Goal: Task Accomplishment & Management: Manage account settings

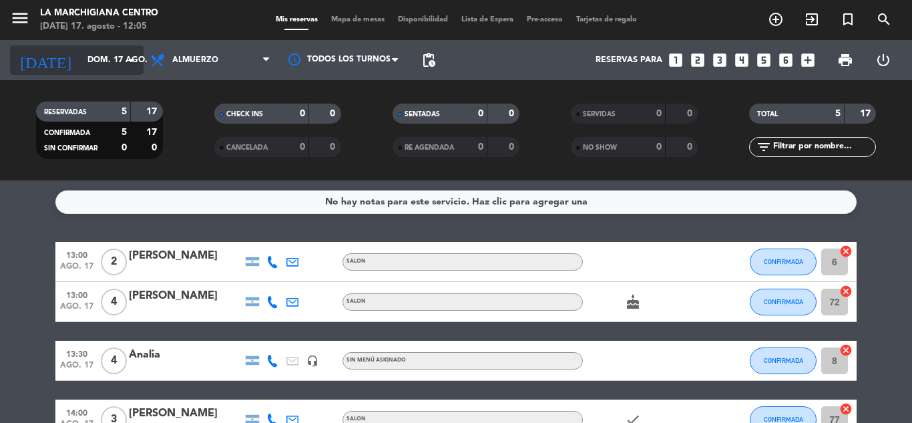
click at [129, 55] on icon "arrow_drop_down" at bounding box center [132, 60] width 16 height 16
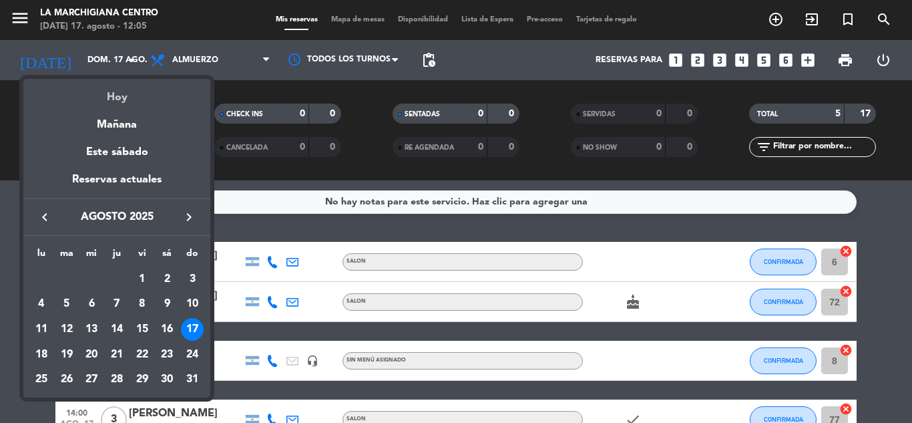
click at [113, 95] on div "Hoy" at bounding box center [116, 92] width 187 height 27
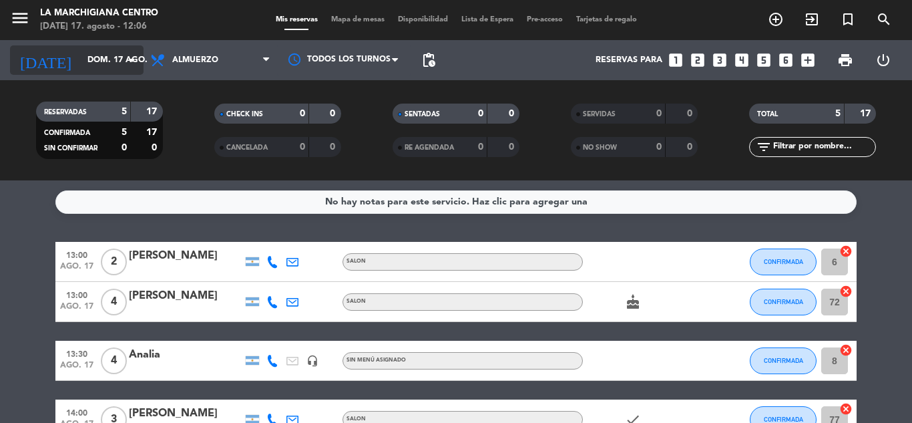
click at [134, 57] on icon "arrow_drop_down" at bounding box center [132, 60] width 16 height 16
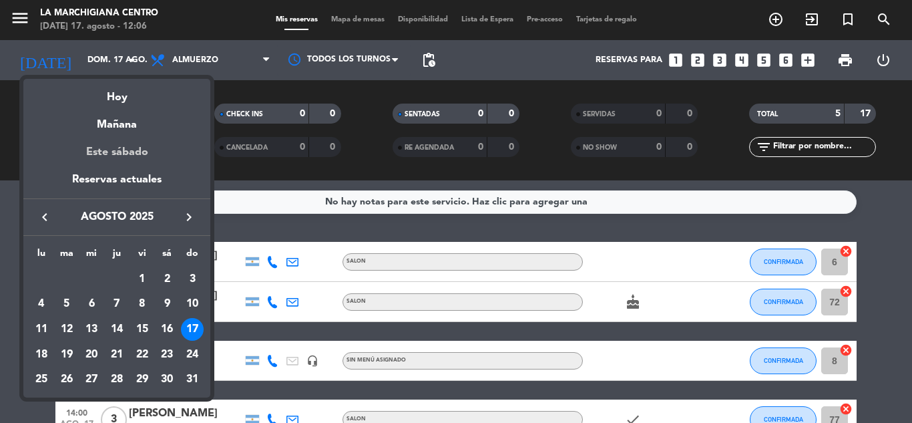
click at [119, 170] on div "Este sábado" at bounding box center [116, 152] width 187 height 37
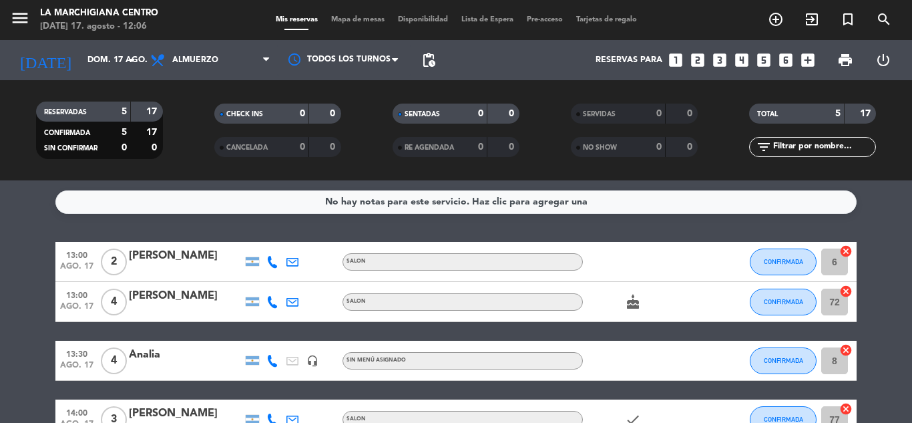
type input "sáb. 23 ago."
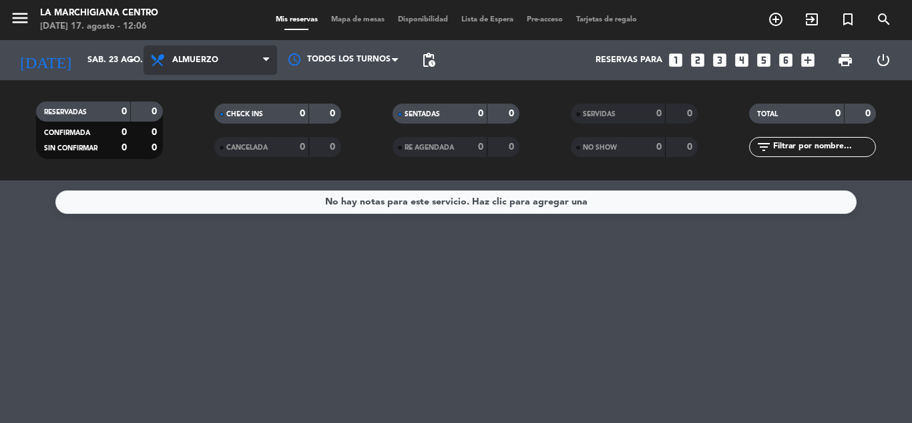
click at [264, 59] on icon at bounding box center [266, 60] width 6 height 11
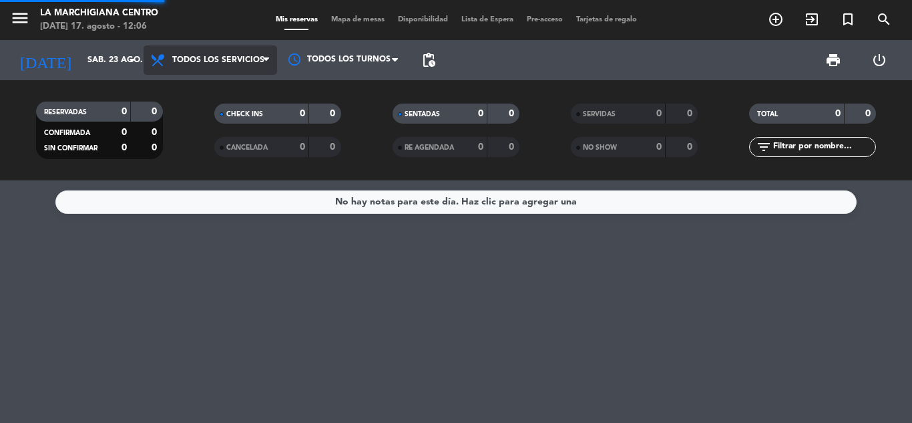
click at [210, 93] on div "menu La Marchigiana Centro [DATE] 17. agosto - 12:06 Mis reservas Mapa de mesas…" at bounding box center [456, 90] width 912 height 180
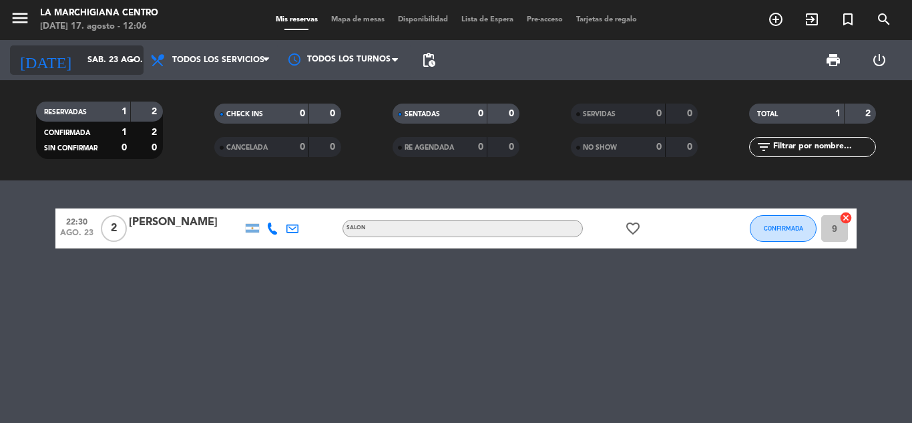
click at [128, 57] on icon "arrow_drop_down" at bounding box center [132, 60] width 16 height 16
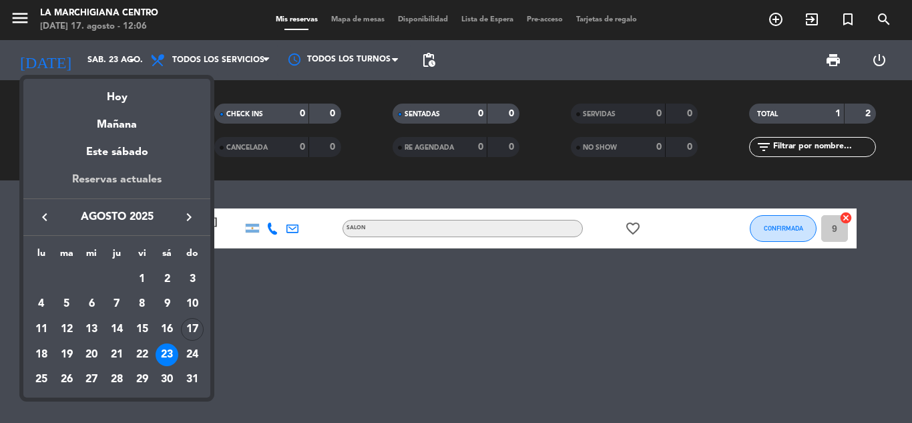
click at [109, 179] on div "Reservas actuales" at bounding box center [116, 184] width 187 height 27
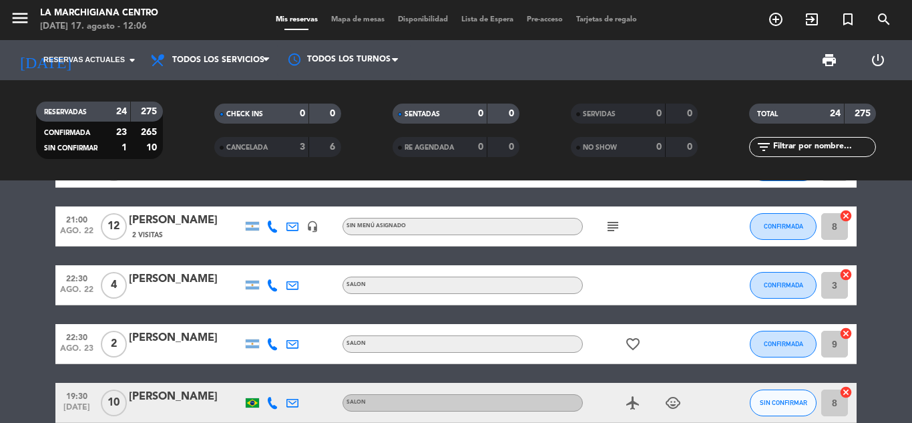
scroll to position [467, 0]
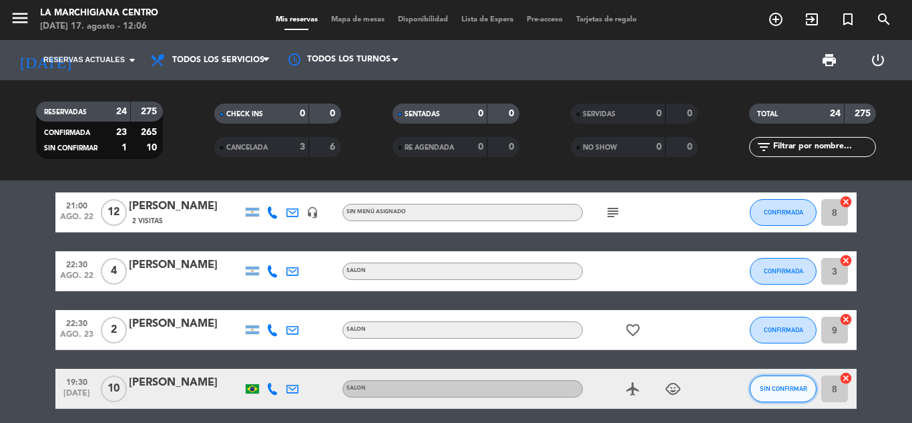
click at [786, 386] on span "SIN CONFIRMAR" at bounding box center [783, 388] width 47 height 7
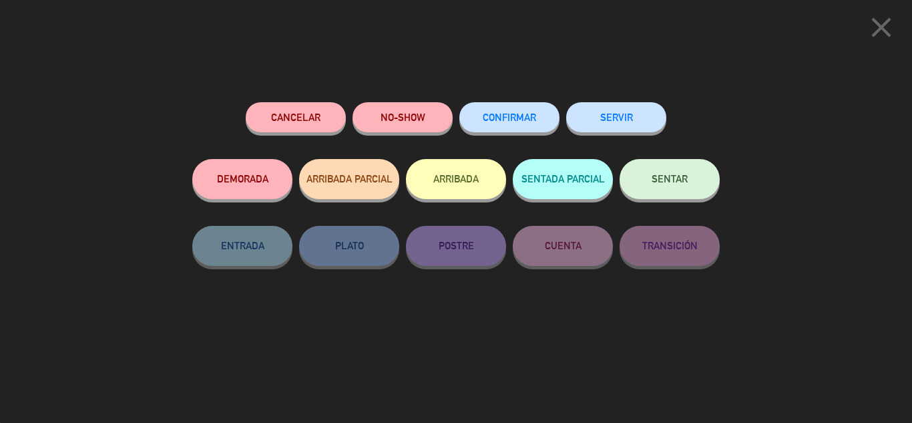
click at [503, 121] on span "CONFIRMAR" at bounding box center [509, 116] width 53 height 11
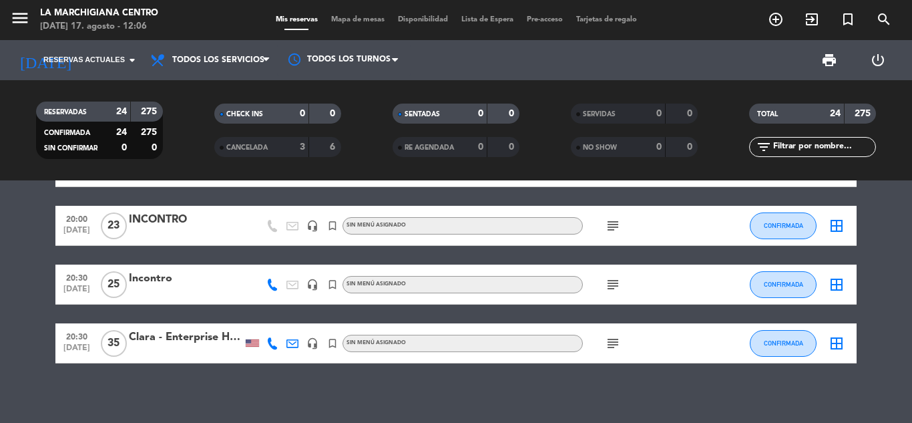
scroll to position [1225, 0]
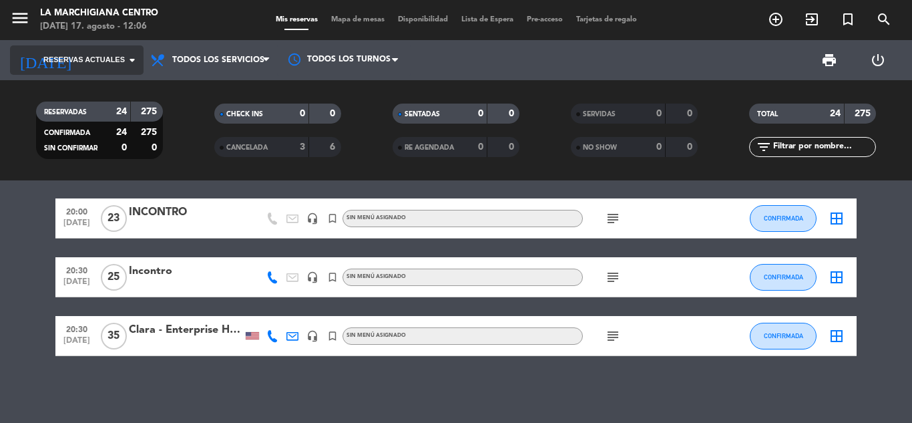
click at [129, 61] on icon "arrow_drop_down" at bounding box center [132, 60] width 16 height 16
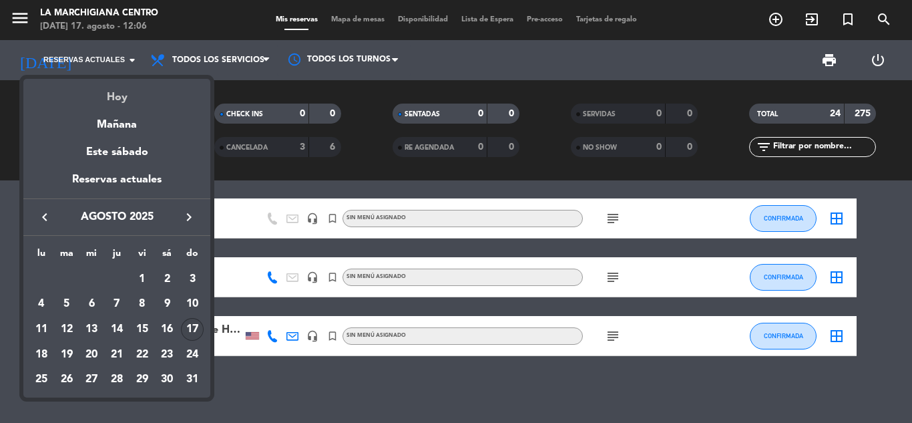
click at [114, 96] on div "Hoy" at bounding box center [116, 92] width 187 height 27
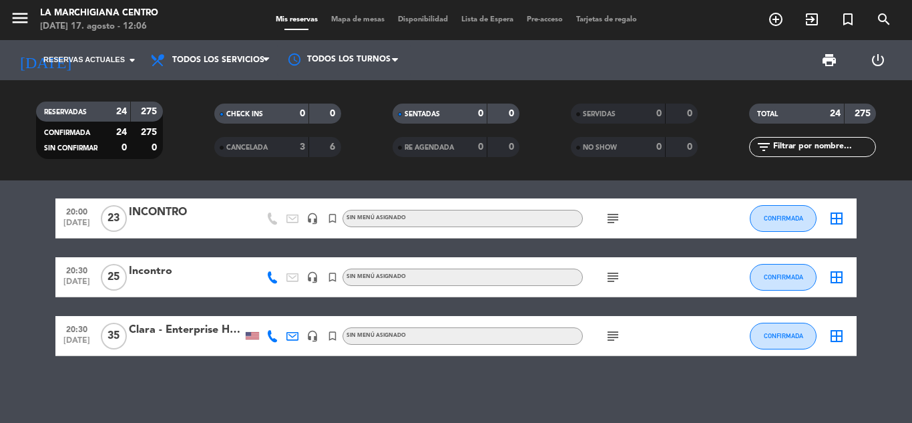
type input "dom. 17 ago."
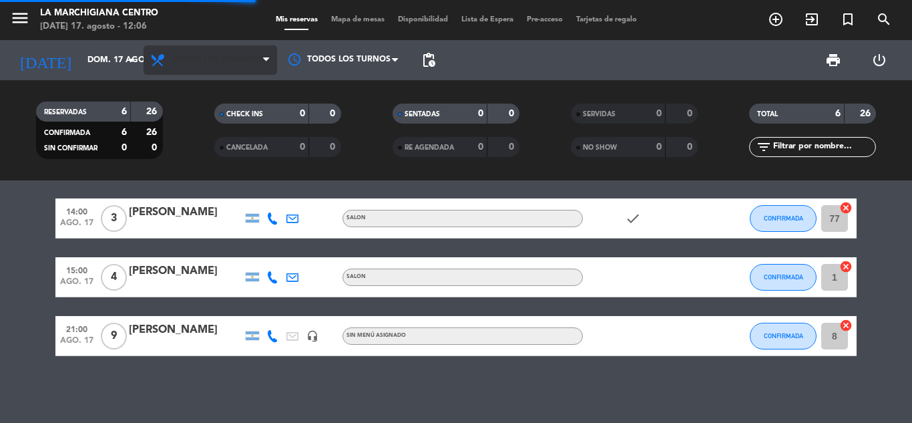
scroll to position [168, 0]
click at [266, 59] on icon at bounding box center [266, 60] width 6 height 11
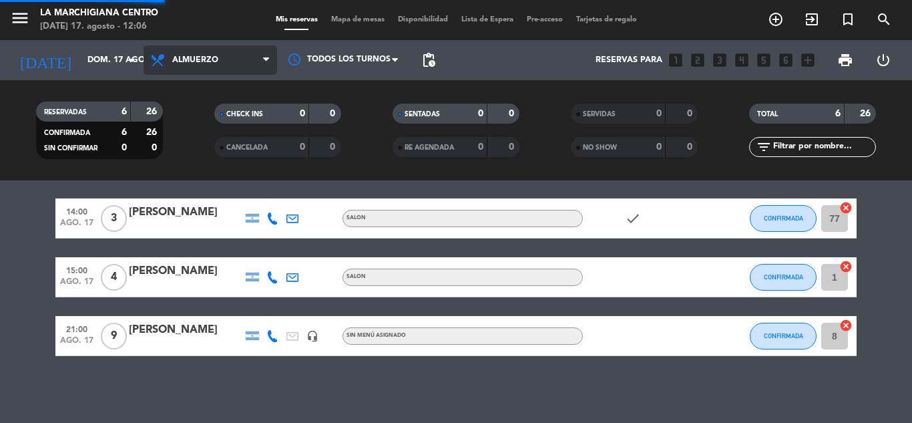
click at [198, 117] on div "menu La Marchigiana Centro [DATE] 17. agosto - 12:06 Mis reservas Mapa de mesas…" at bounding box center [456, 90] width 912 height 180
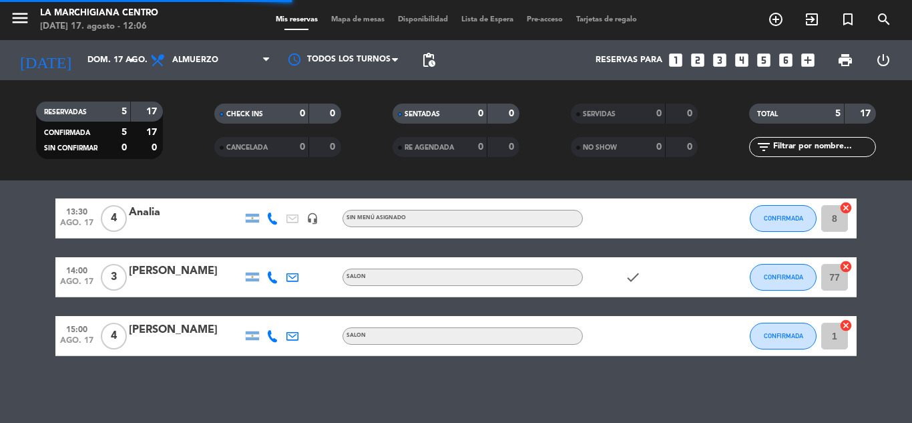
scroll to position [142, 0]
click at [847, 54] on span "print" at bounding box center [845, 60] width 16 height 16
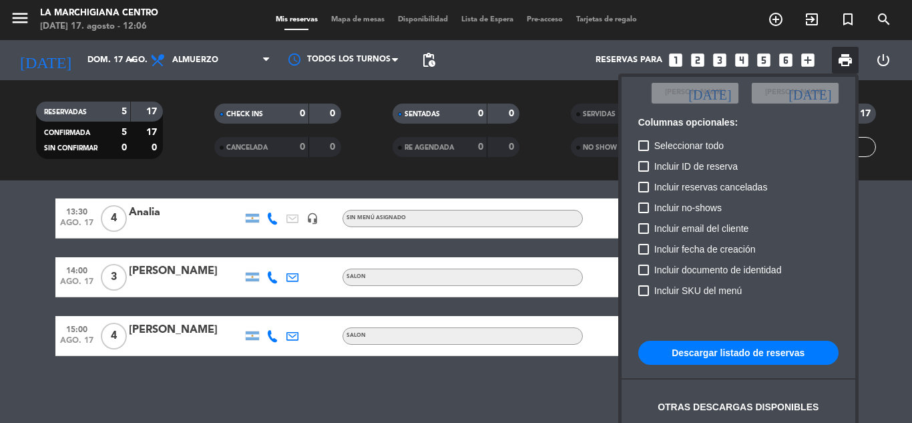
scroll to position [81, 0]
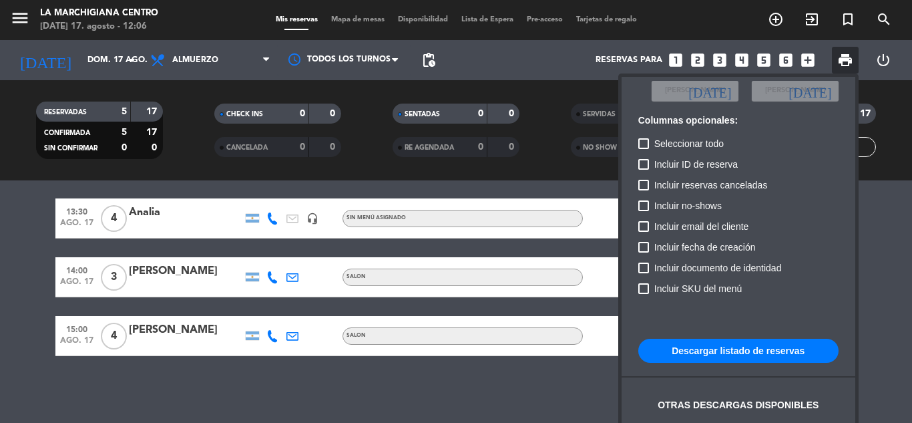
click at [730, 346] on button "Descargar listado de reservas" at bounding box center [738, 350] width 200 height 24
